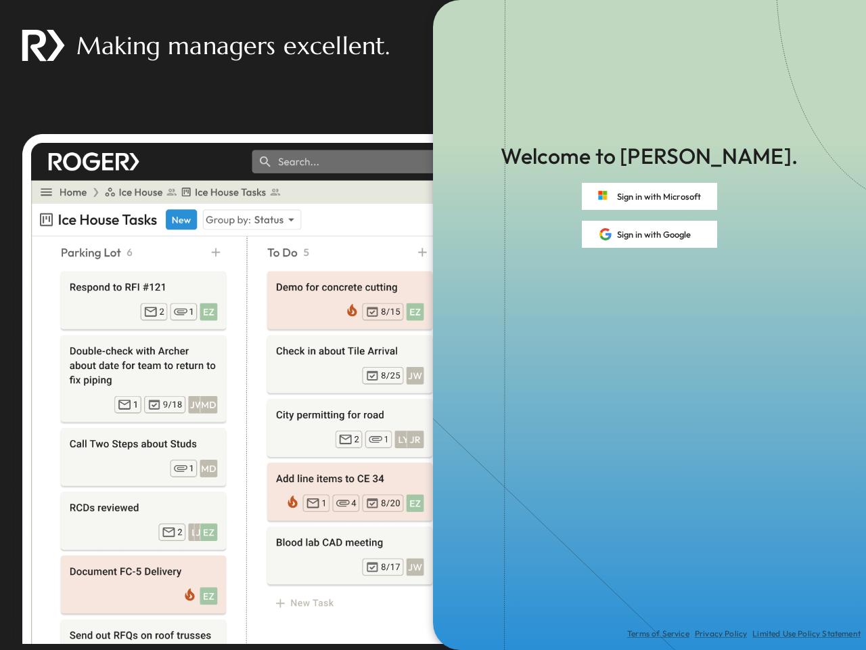
click at [433, 325] on div "Terms of Service Privacy Policy Limited Use Policy Statement" at bounding box center [649, 449] width 433 height 402
click at [650, 196] on button "Sign in with Microsoft" at bounding box center [649, 196] width 135 height 27
click at [650, 234] on button "Sign in with Google" at bounding box center [649, 234] width 135 height 27
